Goal: Task Accomplishment & Management: Manage account settings

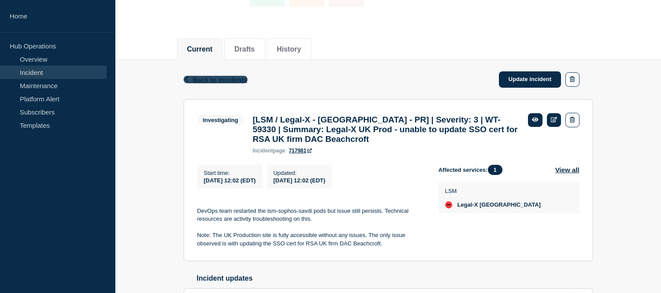
scroll to position [77, 0]
click at [518, 80] on link "Update incident" at bounding box center [530, 79] width 63 height 16
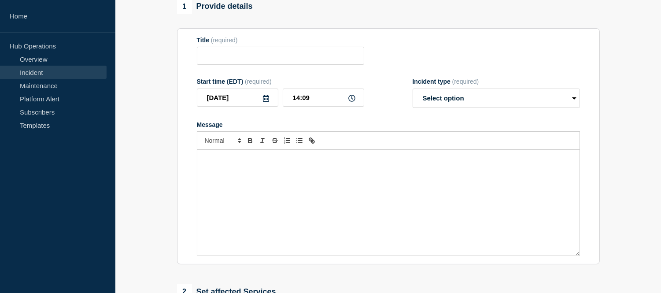
type input "[LSM / Legal-X - [GEOGRAPHIC_DATA] - PR] | Severity: 3 | WT-59330 | Summary: Le…"
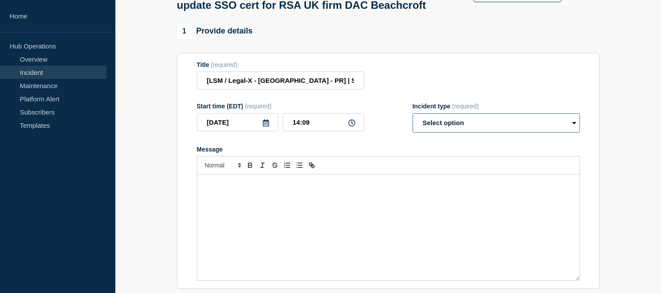
click at [479, 133] on select "Select option Investigating Identified Monitoring Resolved" at bounding box center [496, 122] width 167 height 19
select select "resolved"
click at [413, 133] on select "Select option Investigating Identified Monitoring Resolved" at bounding box center [496, 122] width 167 height 19
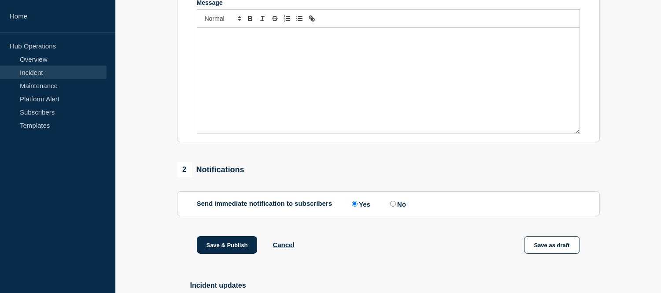
click at [258, 85] on div "Message" at bounding box center [388, 81] width 382 height 106
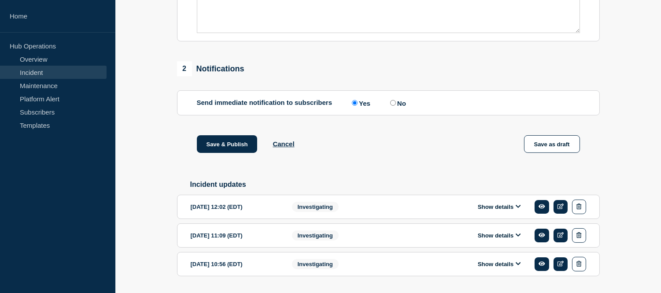
scroll to position [226, 0]
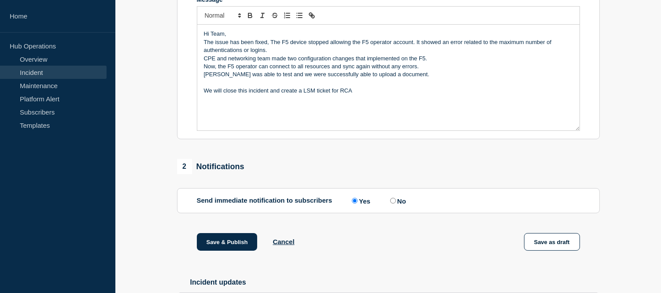
click at [421, 70] on p "Now, the F5 operator can connect to all resources and sync again without any er…" at bounding box center [388, 67] width 369 height 8
click at [401, 78] on p "[PERSON_NAME] was able to test and we were successfully able to upload a docume…" at bounding box center [388, 74] width 369 height 8
drag, startPoint x: 401, startPoint y: 97, endPoint x: 376, endPoint y: 97, distance: 25.1
click at [376, 78] on p "[PERSON_NAME] was able to test and we were successfully able to upload a docume…" at bounding box center [388, 74] width 369 height 8
click at [226, 38] on p "Hi Team," at bounding box center [388, 34] width 369 height 8
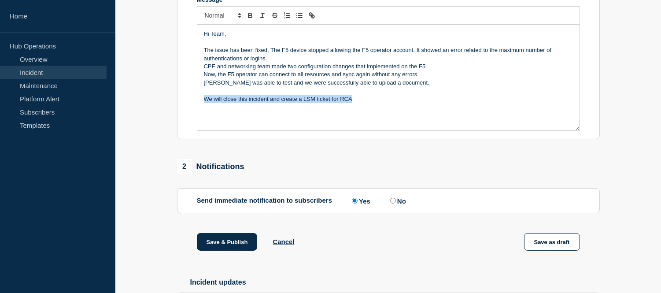
drag, startPoint x: 365, startPoint y: 120, endPoint x: 206, endPoint y: 117, distance: 159.0
click at [206, 117] on div "Hi Team, The issue has been fixed, The F5 device stopped allowing the F5 operat…" at bounding box center [388, 78] width 382 height 106
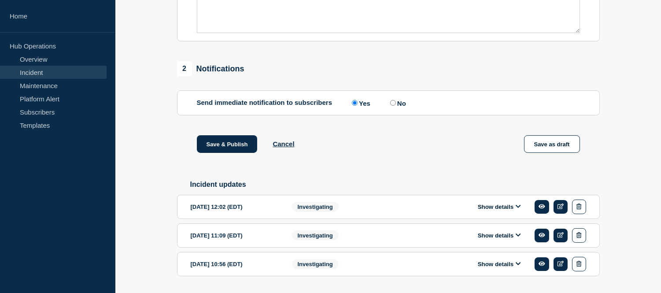
scroll to position [373, 0]
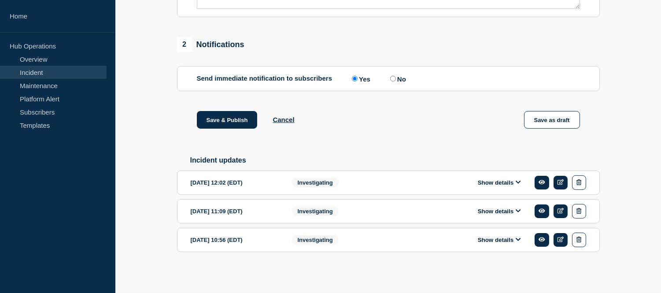
click at [503, 185] on button "Show details" at bounding box center [499, 182] width 48 height 7
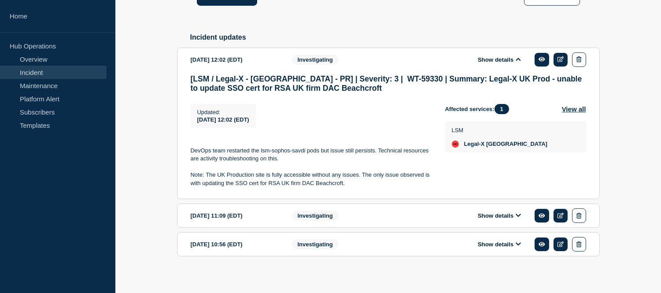
scroll to position [501, 0]
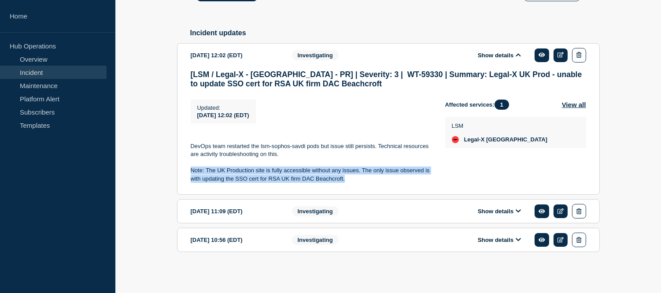
drag, startPoint x: 348, startPoint y: 178, endPoint x: 189, endPoint y: 170, distance: 159.7
click at [189, 170] on section "[DATE] 12:02 (EDT) Show details Investigating [LSM / Legal-X - [GEOGRAPHIC_DATA…" at bounding box center [388, 119] width 423 height 152
copy p "Note: The UK Production site is fully accessible without any issues. The only i…"
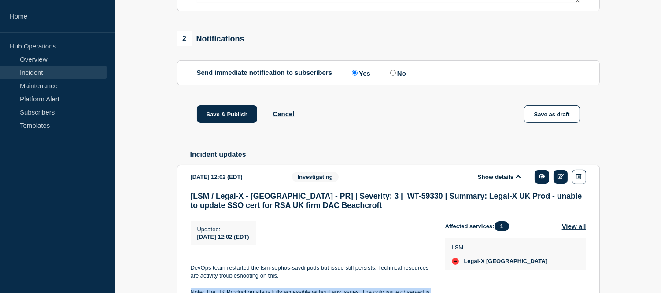
scroll to position [256, 0]
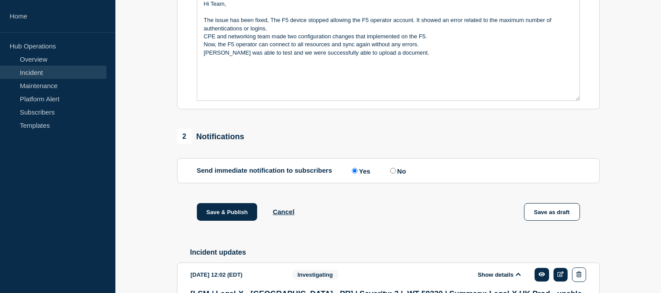
click at [214, 99] on div "Hi Team, The issue has been fixed, The F5 device stopped allowing the F5 operat…" at bounding box center [388, 48] width 382 height 106
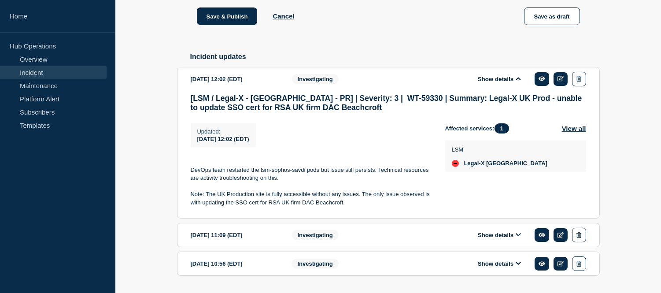
scroll to position [501, 0]
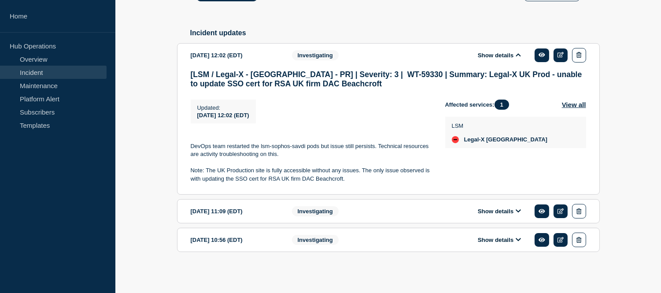
click at [475, 212] on button "Show details" at bounding box center [499, 210] width 48 height 7
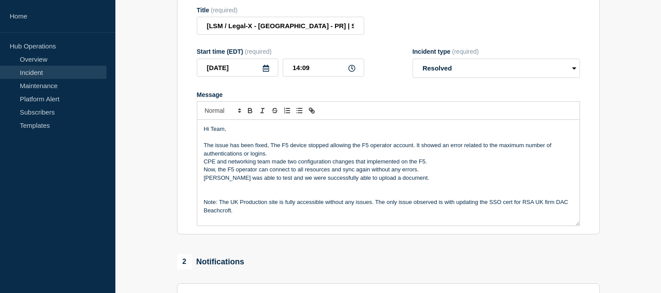
scroll to position [0, 0]
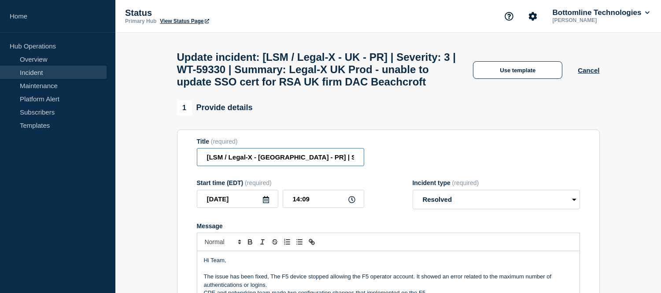
click at [332, 166] on input "[LSM / Legal-X - [GEOGRAPHIC_DATA] - PR] | Severity: 3 | WT-59330 | Summary: Le…" at bounding box center [280, 157] width 167 height 18
click at [333, 166] on input "[LSM / Legal-X - [GEOGRAPHIC_DATA] - PR] | Severity: 3 | WT-59330 | Summary: Le…" at bounding box center [280, 157] width 167 height 18
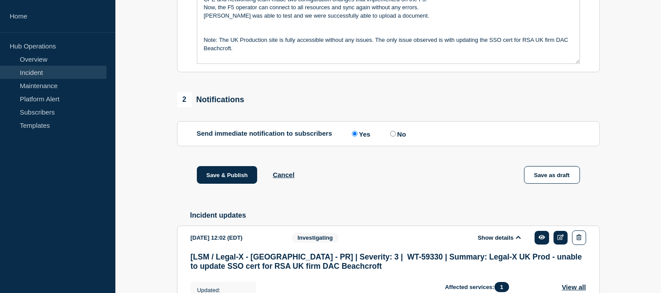
click at [222, 36] on p "Message" at bounding box center [388, 32] width 369 height 8
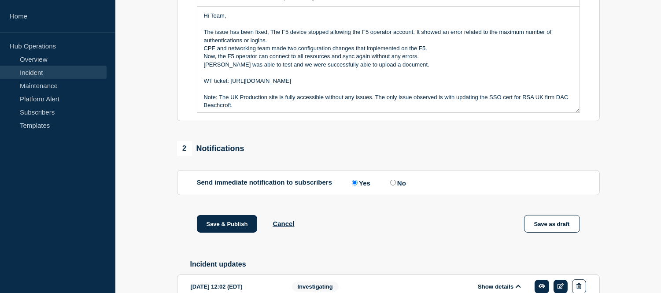
click at [278, 44] on p "The issue has been fixed, The F5 device stopped allowing the F5 operator accoun…" at bounding box center [388, 36] width 369 height 16
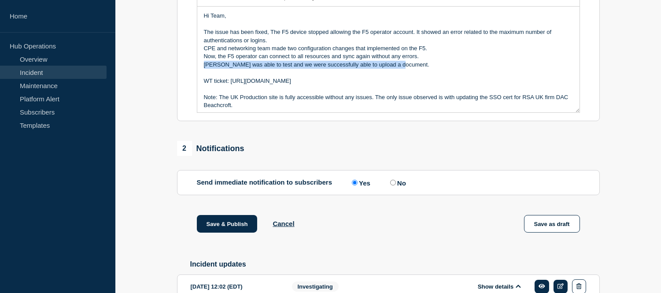
drag, startPoint x: 395, startPoint y: 89, endPoint x: 204, endPoint y: 87, distance: 190.7
click at [204, 69] on p "[PERSON_NAME] was able to test and we were successfully able to upload a docume…" at bounding box center [388, 65] width 369 height 8
copy p "[PERSON_NAME] was able to test and we were successfully able to upload a docume…"
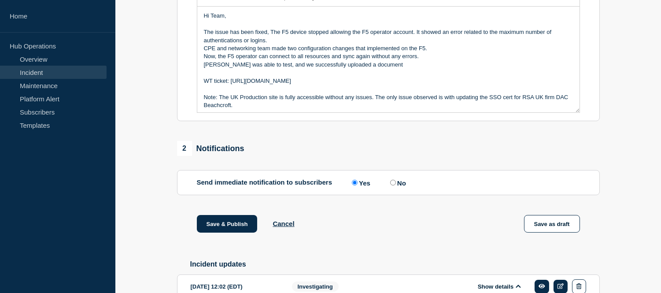
click at [420, 60] on p "Now, the F5 operator can connect to all resources and sync again without any er…" at bounding box center [388, 56] width 369 height 8
click at [371, 69] on p "[PERSON_NAME] was able to test, and we successfully uploaded a document" at bounding box center [388, 65] width 369 height 8
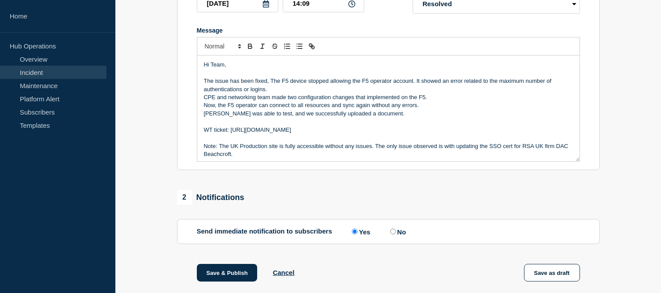
click at [270, 93] on p "The issue has been fixed, The F5 device stopped allowing the F5 operator accoun…" at bounding box center [388, 85] width 369 height 16
click at [416, 93] on p "The issue has been fixed, The F5 device stopped allowing the F5 operator accoun…" at bounding box center [388, 85] width 369 height 16
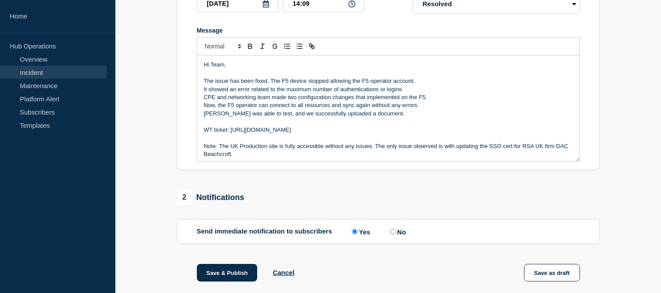
click at [420, 109] on p "Now, the F5 operator can connect to all resources and sync again without any er…" at bounding box center [388, 105] width 369 height 8
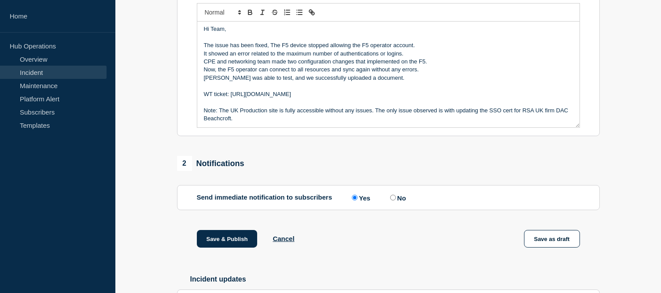
scroll to position [278, 0]
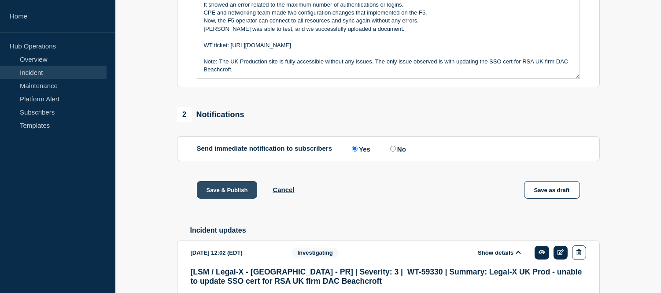
click at [241, 199] on button "Save & Publish" at bounding box center [227, 190] width 61 height 18
